Goal: Task Accomplishment & Management: Use online tool/utility

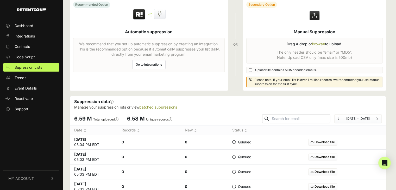
scroll to position [78, 0]
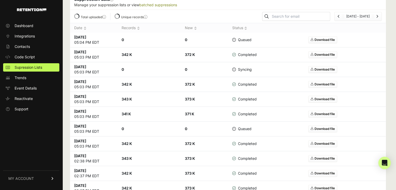
scroll to position [130, 0]
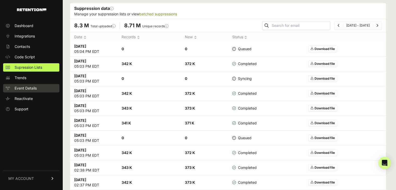
click at [35, 87] on span "Event Details" at bounding box center [26, 88] width 22 height 5
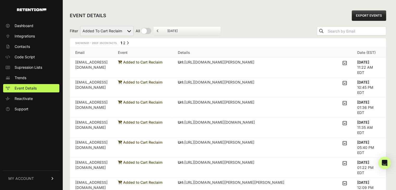
click at [120, 34] on select "Added to Cart Reclaim Checkout Started Reclaim Viewed Product Reclaim" at bounding box center [106, 31] width 53 height 10
select select "Checkout Started Reclaim"
click at [80, 26] on select "Added to Cart Reclaim Checkout Started Reclaim Viewed Product Reclaim" at bounding box center [106, 31] width 53 height 10
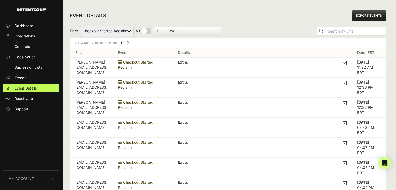
click at [114, 33] on select "Added to Cart Reclaim Checkout Started Reclaim Viewed Product Reclaim" at bounding box center [106, 31] width 53 height 10
select select "Viewed Product Reclaim"
click at [80, 26] on select "Added to Cart Reclaim Checkout Started Reclaim Viewed Product Reclaim" at bounding box center [106, 31] width 53 height 10
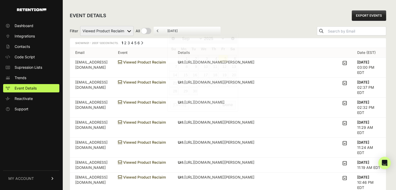
click at [180, 30] on input "September 5, 2025" at bounding box center [192, 31] width 50 height 4
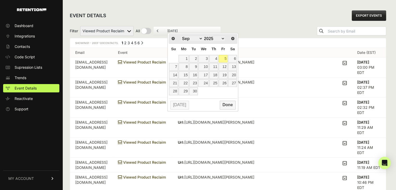
click at [157, 55] on th "Event" at bounding box center [143, 53] width 60 height 10
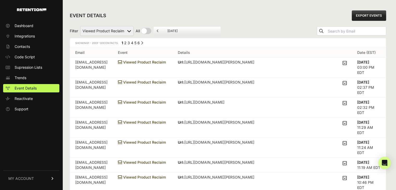
click at [147, 33] on input "checkbox" at bounding box center [144, 31] width 16 height 6
checkbox input "true"
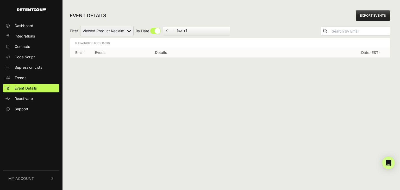
click at [154, 33] on input "checkbox" at bounding box center [148, 31] width 25 height 6
checkbox input "false"
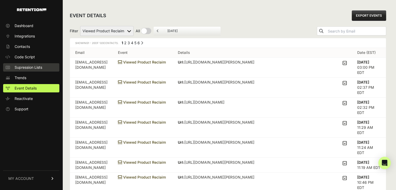
click at [33, 65] on span "Supression Lists" at bounding box center [29, 67] width 28 height 5
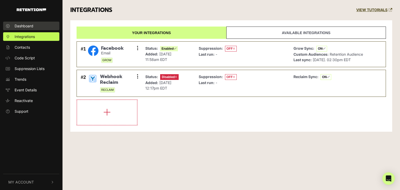
click at [23, 25] on span "Dashboard" at bounding box center [24, 25] width 19 height 5
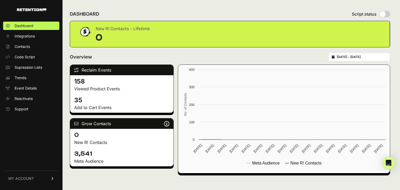
click at [28, 71] on link "Supression Lists" at bounding box center [31, 67] width 56 height 8
